Goal: Information Seeking & Learning: Check status

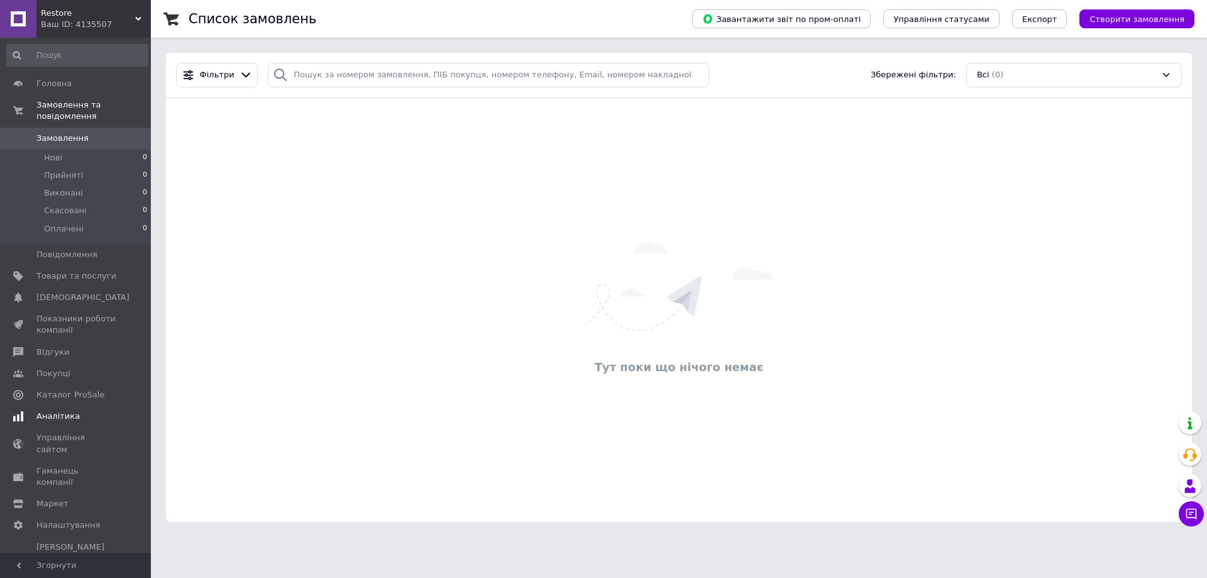
click at [55, 410] on span "Аналітика" at bounding box center [57, 415] width 43 height 11
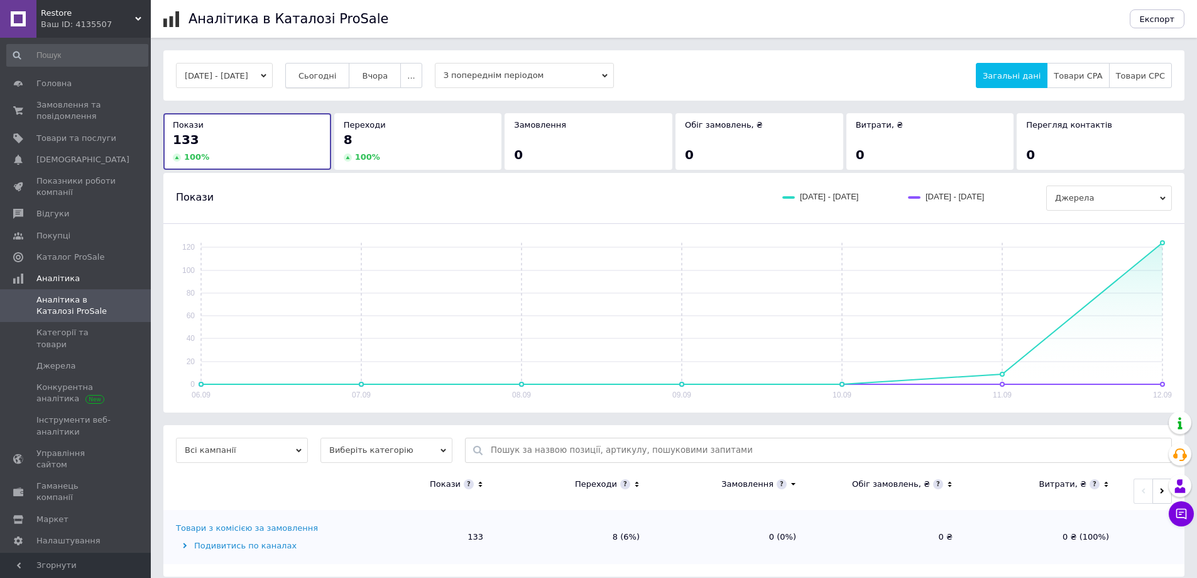
click at [331, 79] on span "Сьогодні" at bounding box center [318, 75] width 38 height 9
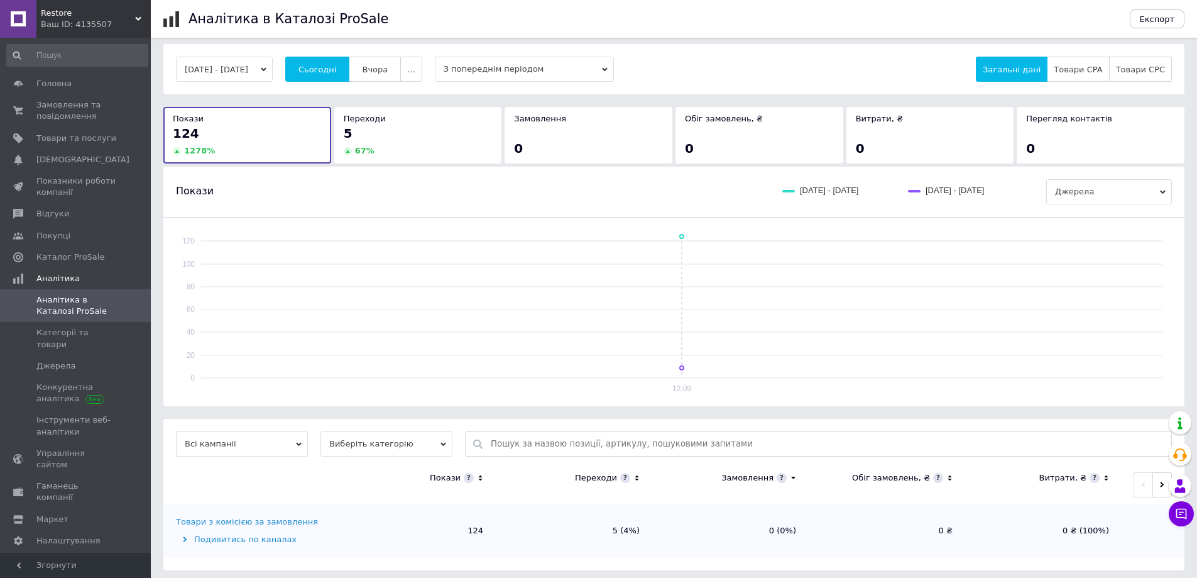
scroll to position [11, 0]
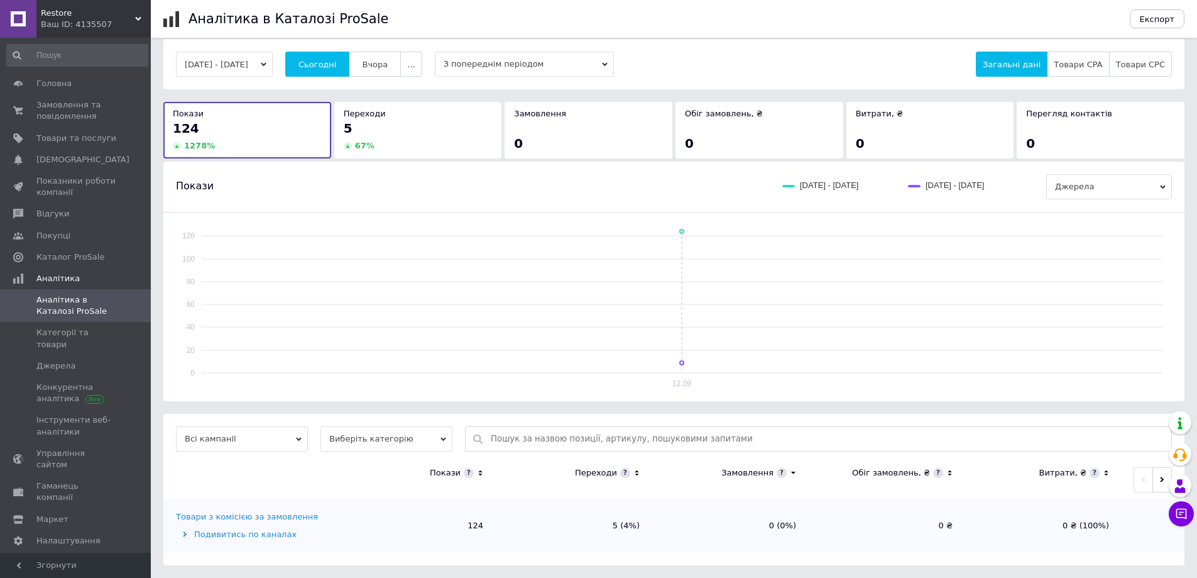
click at [265, 532] on div "Подивитись по каналах" at bounding box center [256, 534] width 160 height 11
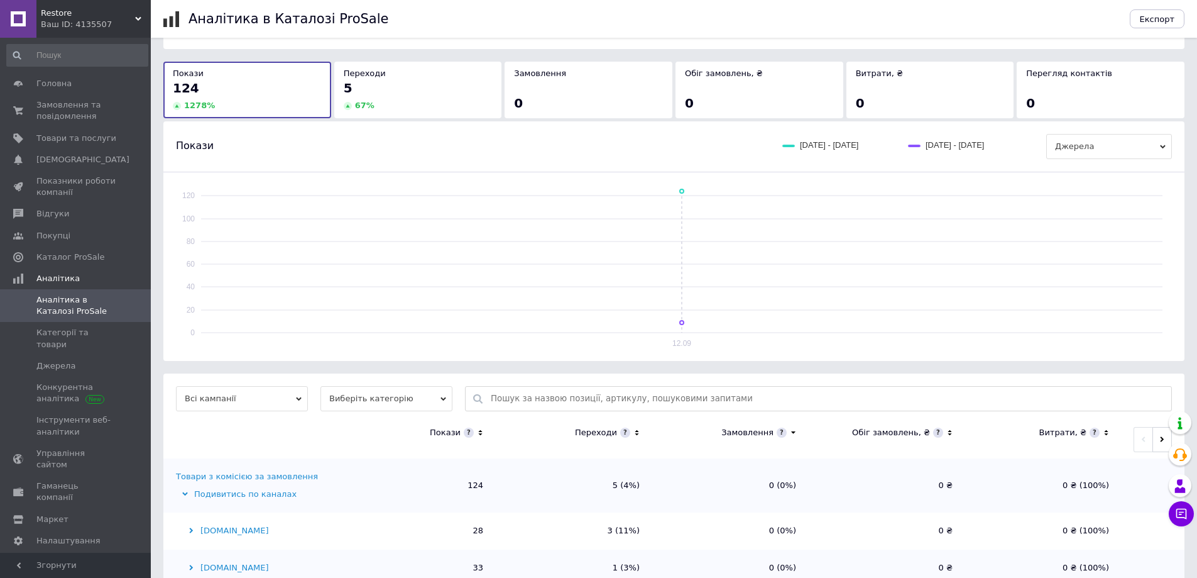
scroll to position [0, 0]
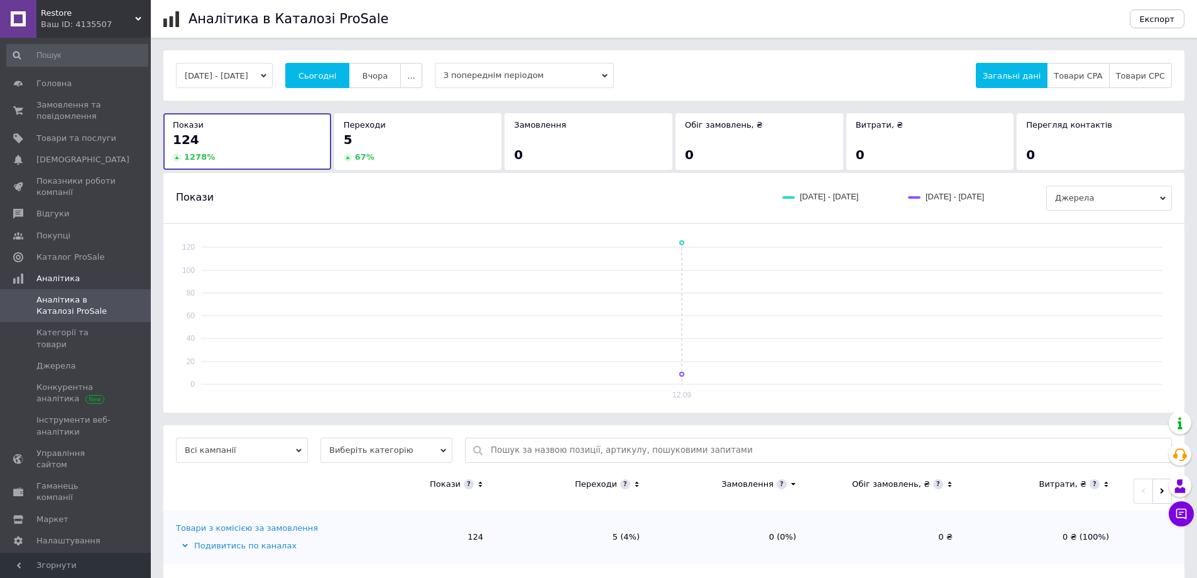
click at [245, 76] on button "[DATE] - [DATE]" at bounding box center [224, 75] width 97 height 25
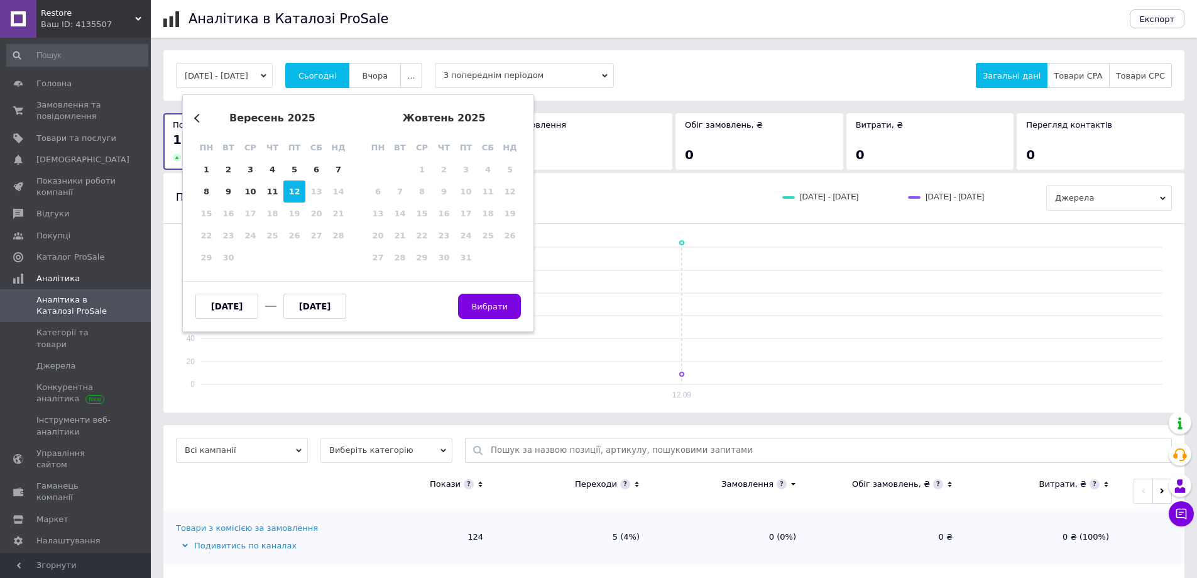
click at [292, 197] on div "12" at bounding box center [294, 191] width 22 height 22
click at [228, 190] on div "9" at bounding box center [228, 191] width 22 height 22
type input "[DATE]"
click at [493, 303] on span "Вибрати" at bounding box center [489, 305] width 63 height 9
click at [228, 193] on div "9" at bounding box center [228, 191] width 22 height 22
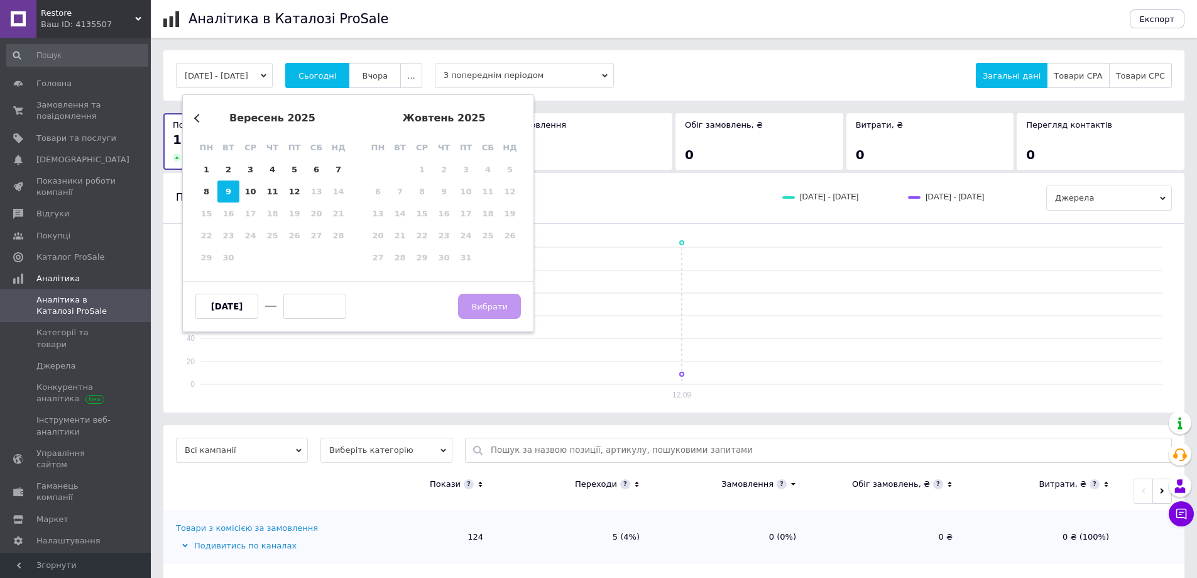
type input "[DATE]"
click at [293, 191] on div "12" at bounding box center [294, 191] width 22 height 22
type input "[DATE]"
click at [238, 192] on div "9" at bounding box center [228, 191] width 22 height 22
type input "[DATE]"
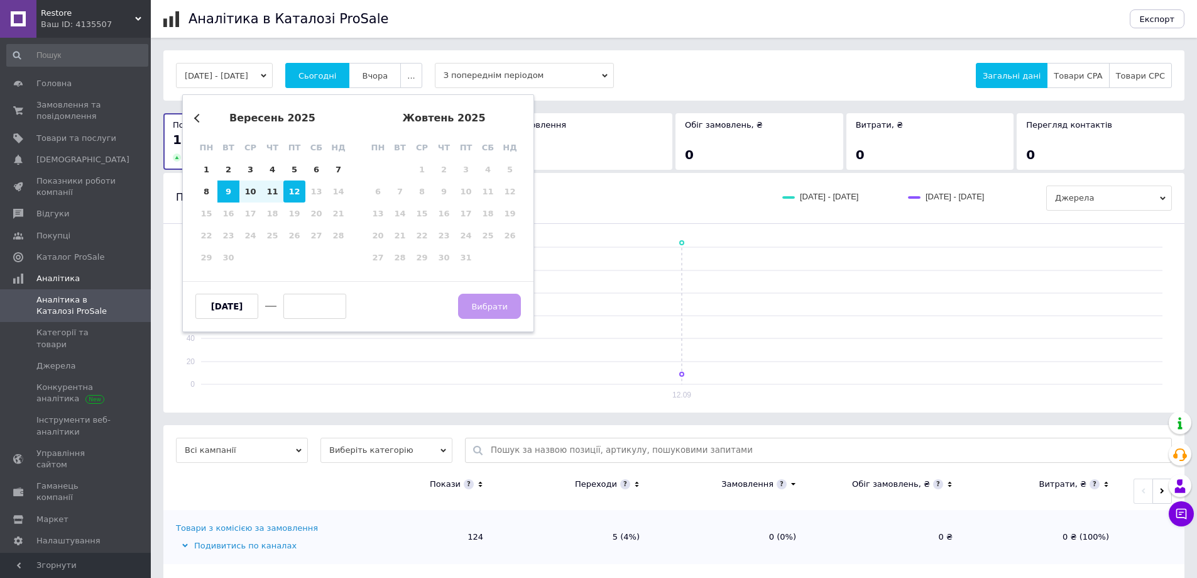
click at [294, 190] on div "12" at bounding box center [294, 191] width 22 height 22
type input "[DATE]"
click at [502, 308] on span "Вибрати" at bounding box center [489, 306] width 36 height 9
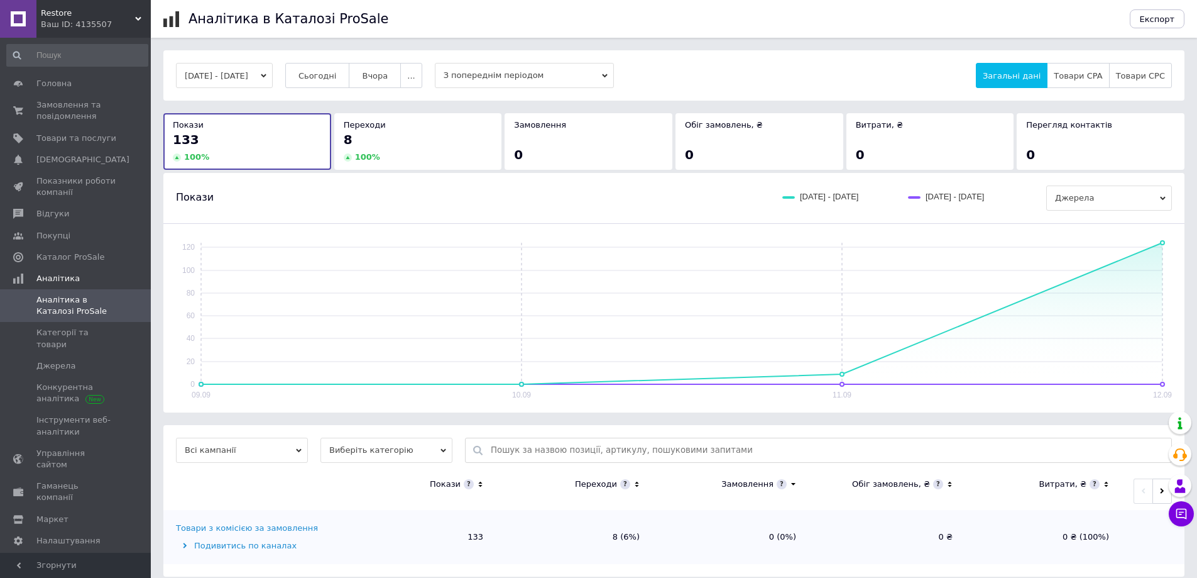
click at [1140, 201] on span "Джерела" at bounding box center [1110, 197] width 126 height 25
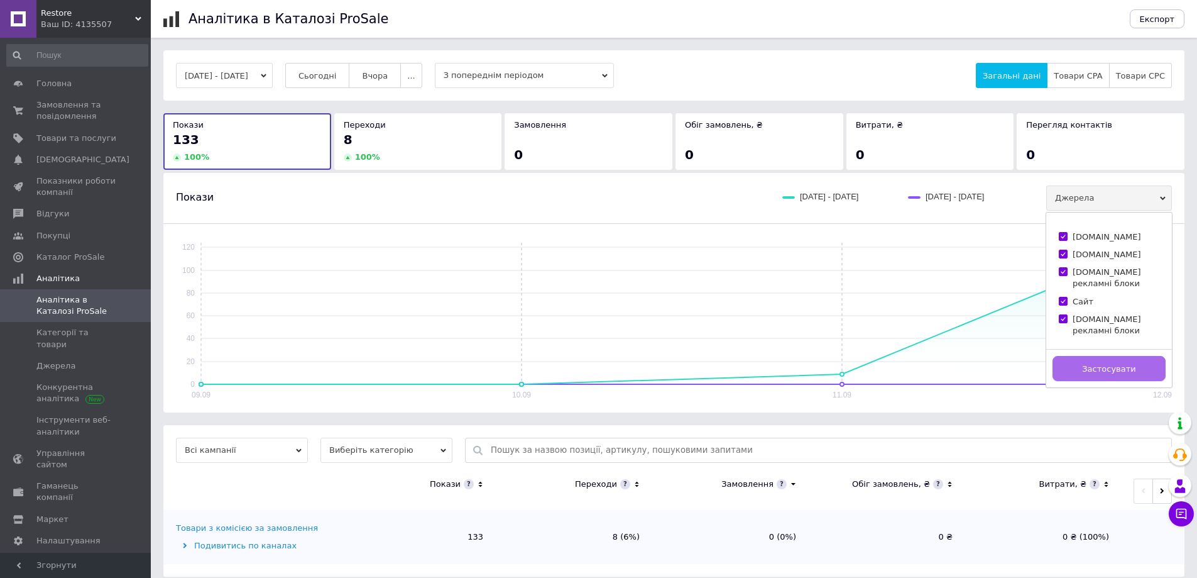
click at [1118, 364] on span "Застосувати" at bounding box center [1108, 368] width 53 height 9
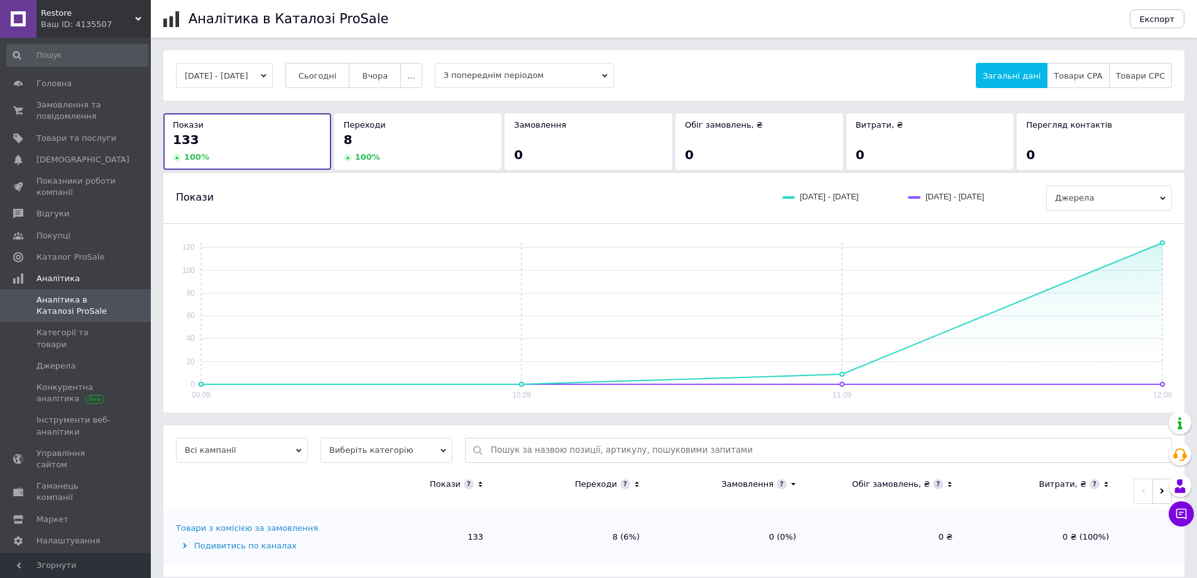
scroll to position [11, 0]
